Goal: Transaction & Acquisition: Purchase product/service

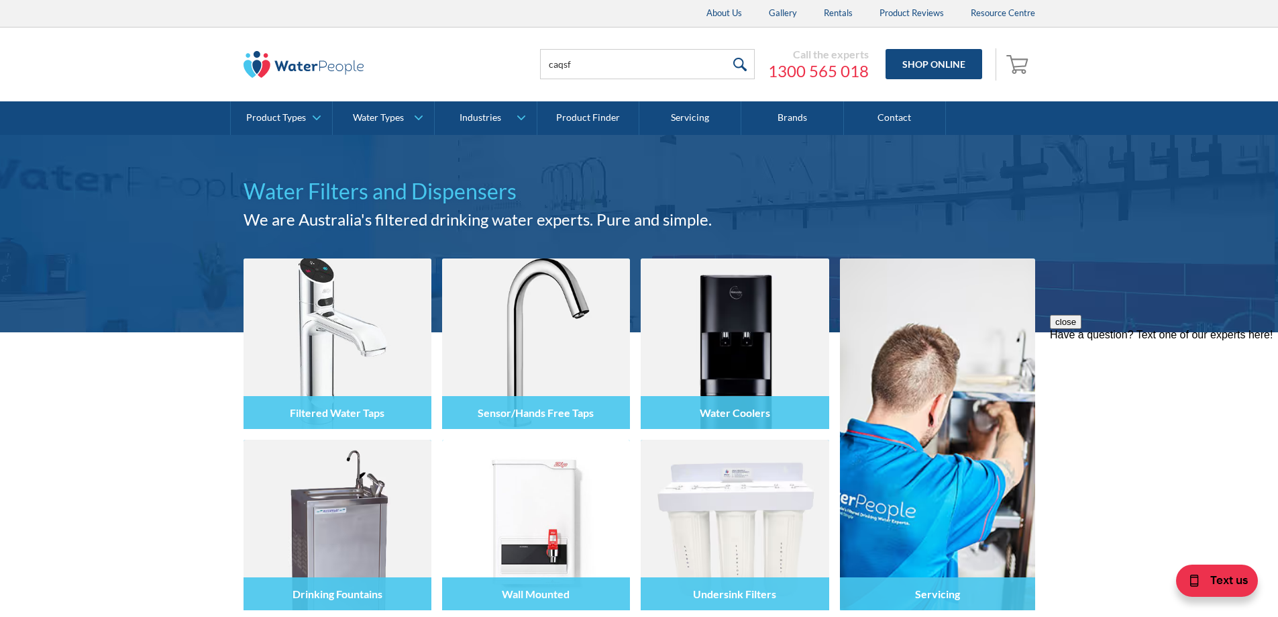
type input "caqsf"
click at [726, 49] on input "submit" at bounding box center [740, 64] width 29 height 30
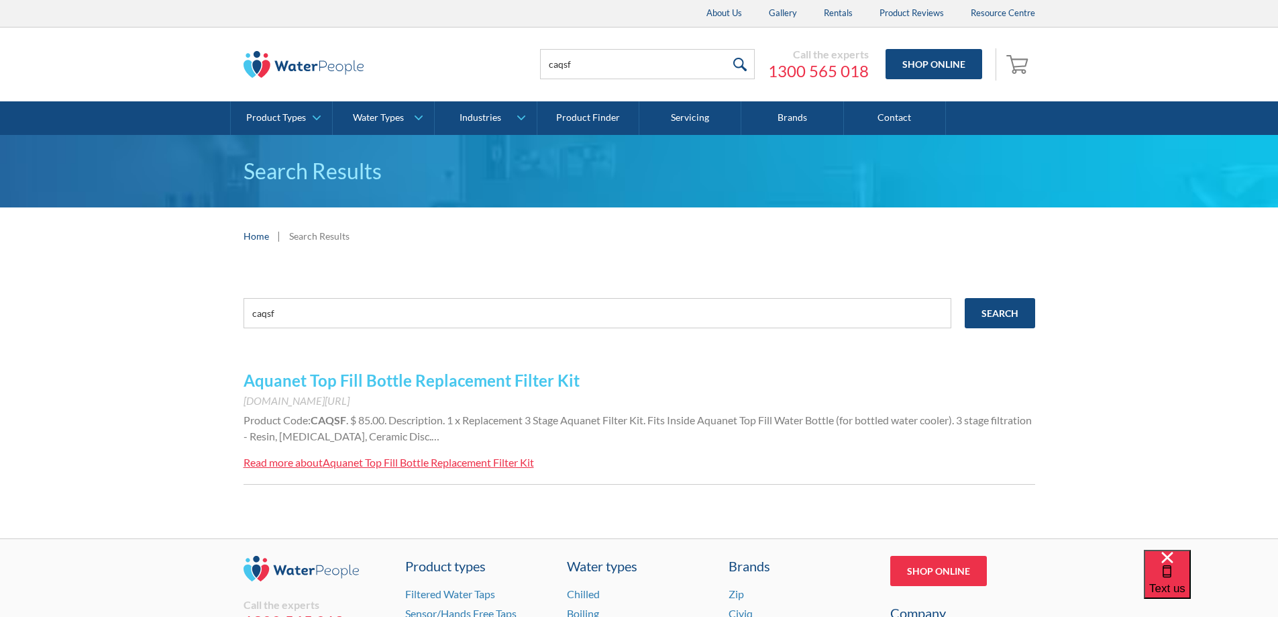
click at [443, 465] on div "Aquanet Top Fill Bottle Replacement Filter Kit" at bounding box center [428, 462] width 211 height 13
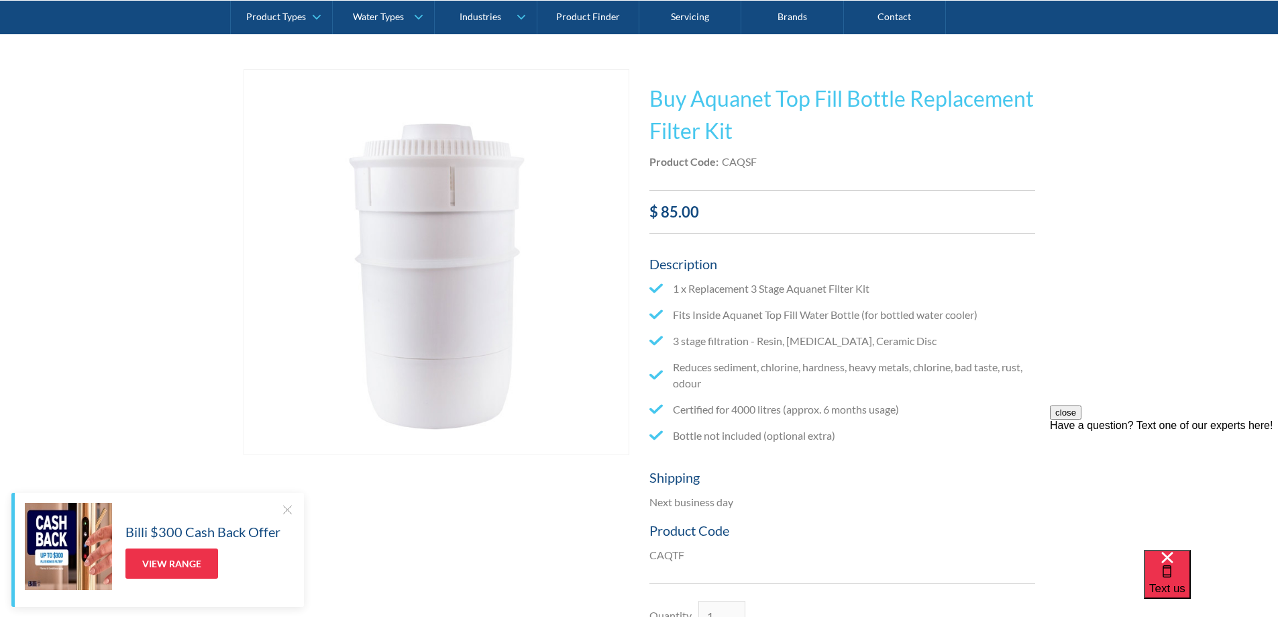
scroll to position [201, 0]
